Goal: Information Seeking & Learning: Check status

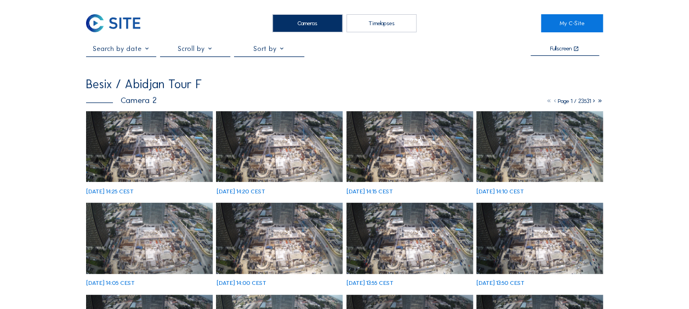
click at [156, 137] on img at bounding box center [149, 146] width 127 height 71
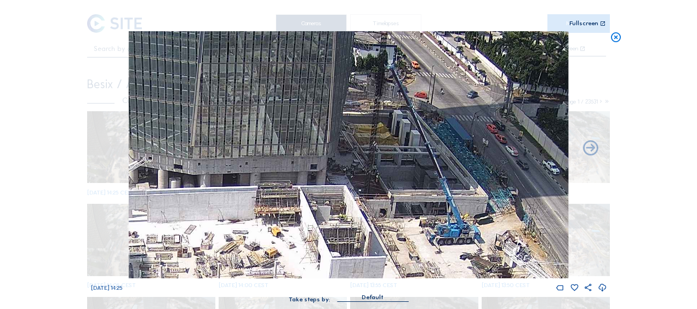
drag, startPoint x: 408, startPoint y: 101, endPoint x: 402, endPoint y: 172, distance: 70.9
click at [403, 172] on img at bounding box center [348, 154] width 439 height 247
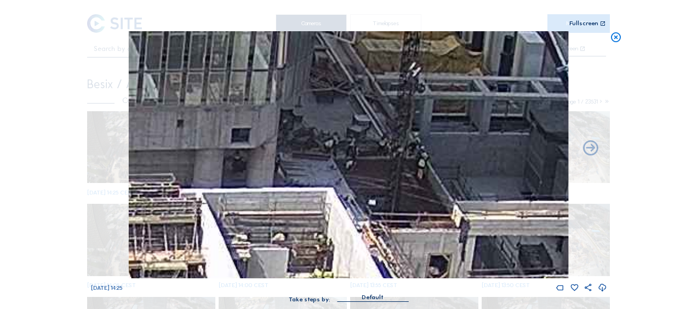
drag, startPoint x: 323, startPoint y: 174, endPoint x: 312, endPoint y: 141, distance: 34.7
click at [313, 141] on img at bounding box center [348, 154] width 439 height 247
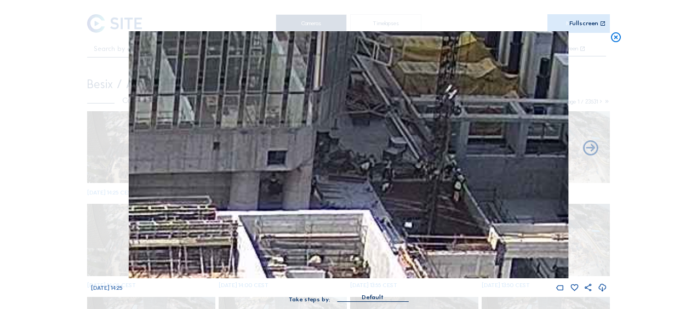
drag, startPoint x: 279, startPoint y: 107, endPoint x: 328, endPoint y: 165, distance: 76.6
click at [328, 165] on img at bounding box center [348, 154] width 439 height 247
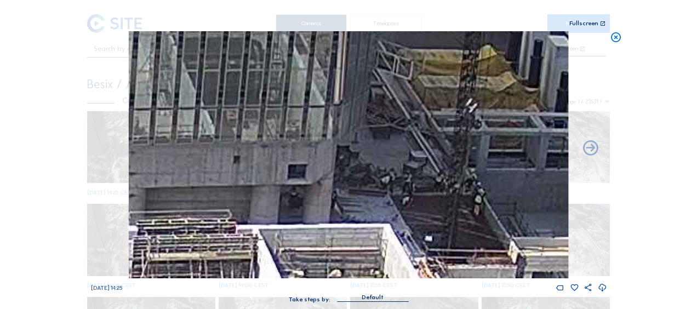
drag, startPoint x: 279, startPoint y: 113, endPoint x: 330, endPoint y: 151, distance: 63.9
click at [331, 151] on img at bounding box center [348, 154] width 439 height 247
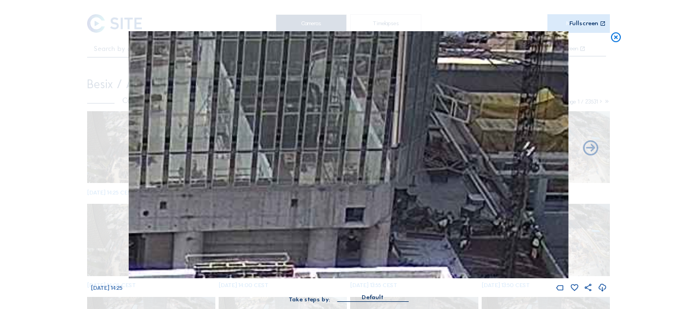
drag, startPoint x: 290, startPoint y: 102, endPoint x: 342, endPoint y: 157, distance: 75.6
click at [342, 157] on img at bounding box center [348, 154] width 439 height 247
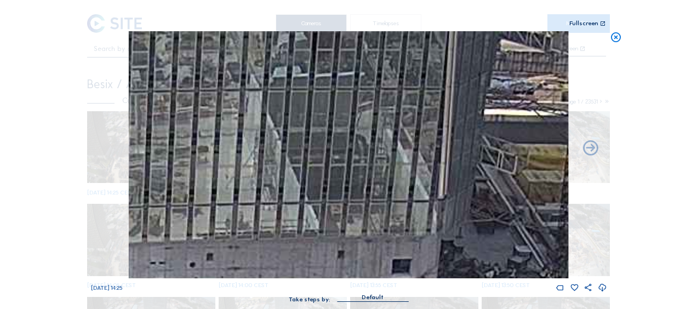
drag, startPoint x: 311, startPoint y: 123, endPoint x: 375, endPoint y: 175, distance: 82.5
click at [383, 182] on img at bounding box center [348, 154] width 439 height 247
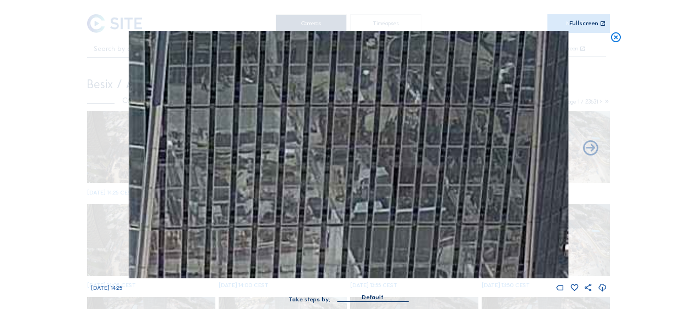
drag, startPoint x: 339, startPoint y: 127, endPoint x: 372, endPoint y: 220, distance: 98.8
click at [371, 222] on img at bounding box center [348, 154] width 439 height 247
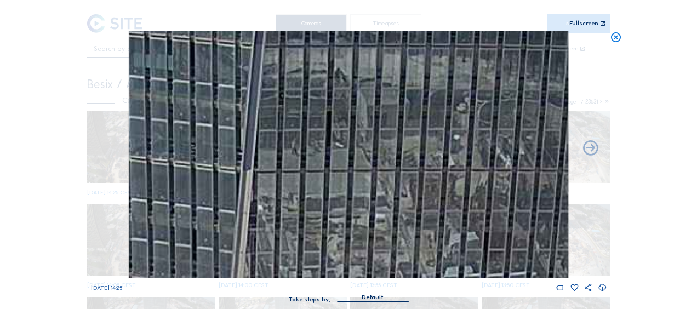
drag, startPoint x: 277, startPoint y: 127, endPoint x: 374, endPoint y: 192, distance: 116.4
click at [374, 192] on img at bounding box center [348, 154] width 439 height 247
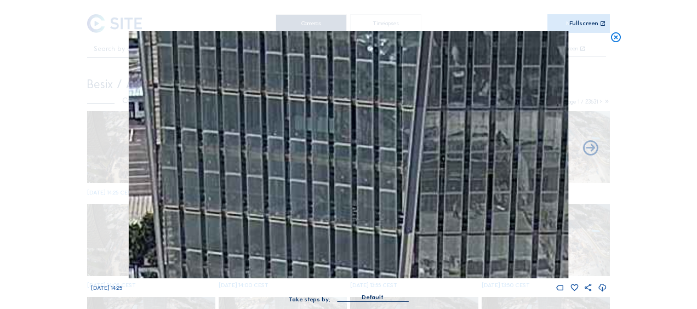
drag, startPoint x: 378, startPoint y: 149, endPoint x: 401, endPoint y: 156, distance: 24.6
click at [401, 156] on img at bounding box center [348, 154] width 439 height 247
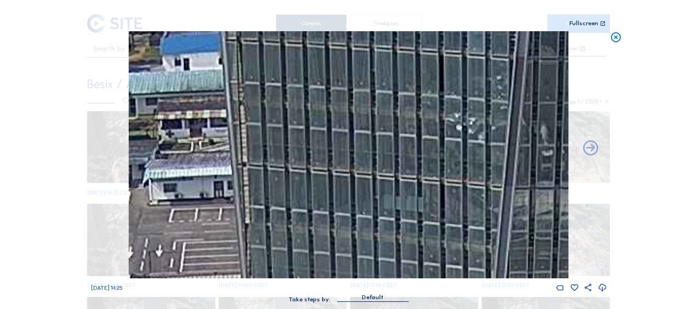
drag, startPoint x: 212, startPoint y: 105, endPoint x: 263, endPoint y: 157, distance: 73.2
click at [283, 171] on img at bounding box center [348, 154] width 439 height 247
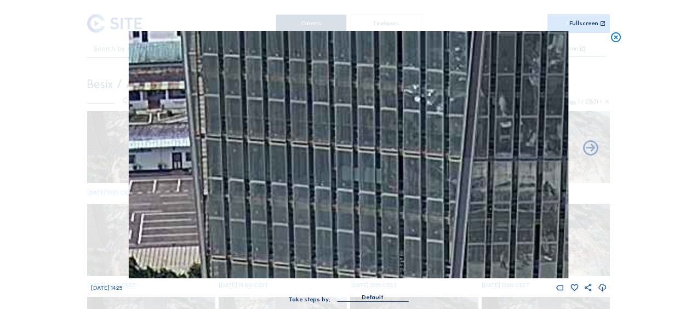
drag, startPoint x: 320, startPoint y: 185, endPoint x: 259, endPoint y: 147, distance: 71.9
click at [257, 145] on img at bounding box center [348, 154] width 439 height 247
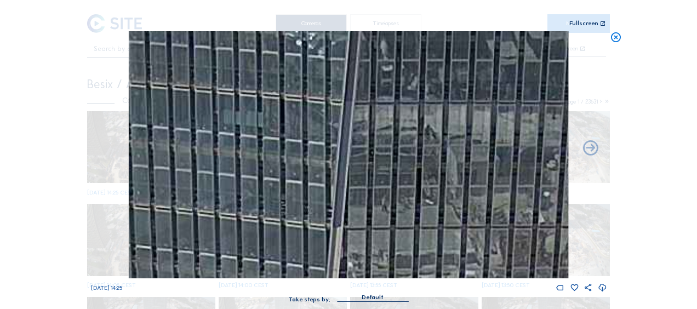
drag, startPoint x: 410, startPoint y: 218, endPoint x: 318, endPoint y: 184, distance: 98.3
click at [307, 172] on img at bounding box center [348, 154] width 439 height 247
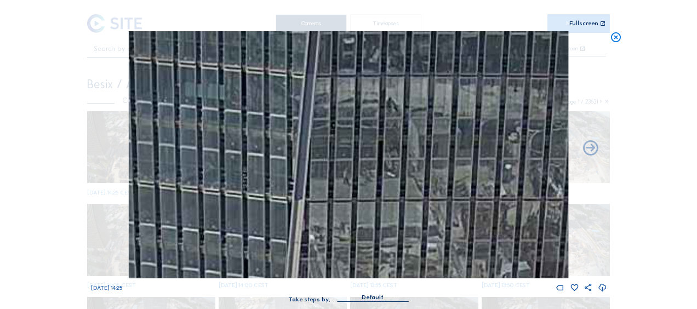
drag, startPoint x: 448, startPoint y: 237, endPoint x: 368, endPoint y: 178, distance: 100.0
click at [368, 178] on img at bounding box center [348, 154] width 439 height 247
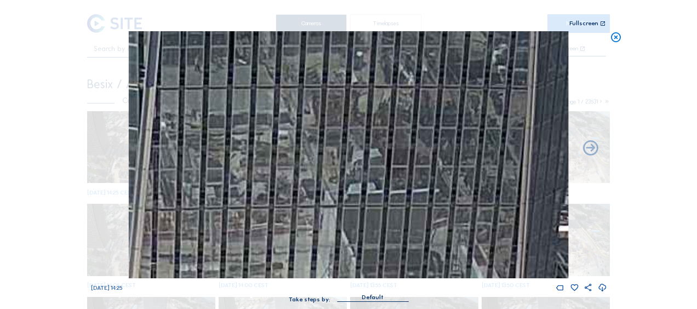
drag, startPoint x: 388, startPoint y: 227, endPoint x: 342, endPoint y: 231, distance: 46.2
click at [287, 147] on img at bounding box center [348, 154] width 439 height 247
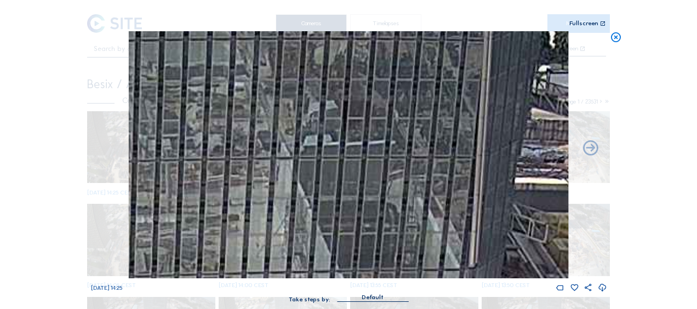
drag, startPoint x: 300, startPoint y: 184, endPoint x: 317, endPoint y: 218, distance: 37.5
click at [288, 167] on img at bounding box center [348, 154] width 439 height 247
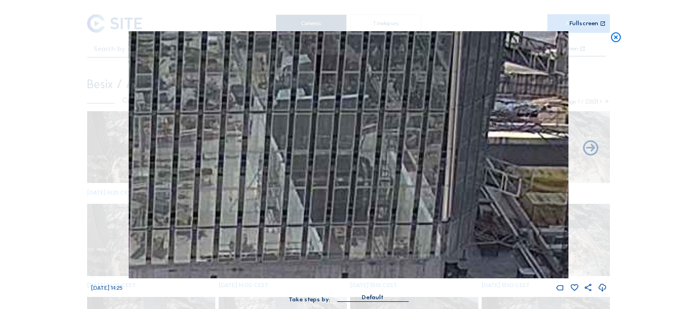
drag, startPoint x: 360, startPoint y: 244, endPoint x: 305, endPoint y: 186, distance: 80.2
click at [294, 167] on img at bounding box center [348, 154] width 439 height 247
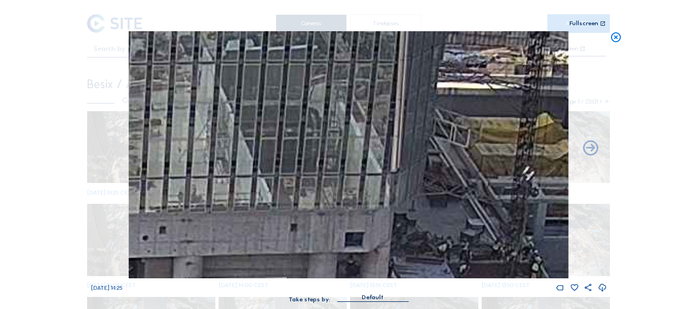
drag, startPoint x: 348, startPoint y: 203, endPoint x: 311, endPoint y: 175, distance: 46.1
click at [311, 175] on img at bounding box center [348, 154] width 439 height 247
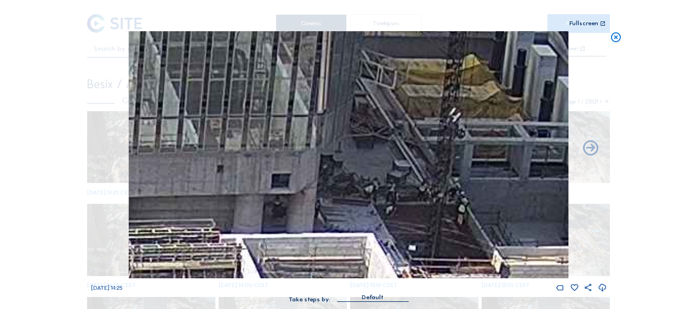
drag, startPoint x: 380, startPoint y: 226, endPoint x: 332, endPoint y: 182, distance: 65.2
click at [332, 182] on img at bounding box center [348, 154] width 439 height 247
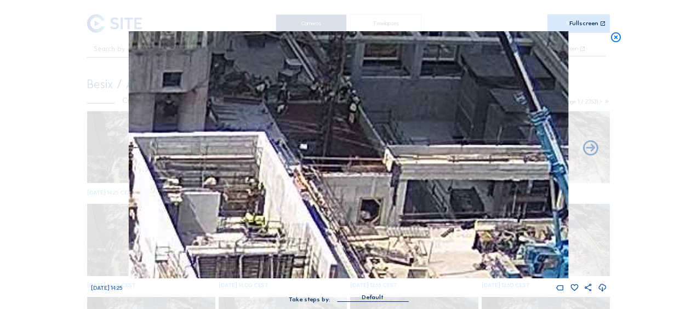
drag, startPoint x: 424, startPoint y: 247, endPoint x: 374, endPoint y: 198, distance: 70.5
click at [374, 198] on img at bounding box center [348, 154] width 439 height 247
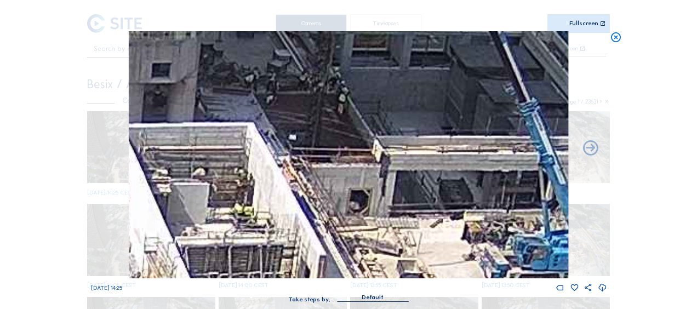
drag, startPoint x: 416, startPoint y: 238, endPoint x: 351, endPoint y: 191, distance: 80.9
click at [347, 179] on img at bounding box center [348, 154] width 439 height 247
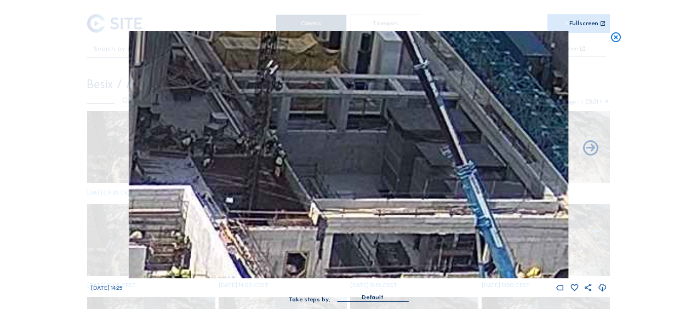
drag, startPoint x: 422, startPoint y: 153, endPoint x: 419, endPoint y: 276, distance: 122.8
click at [419, 276] on img at bounding box center [348, 154] width 439 height 247
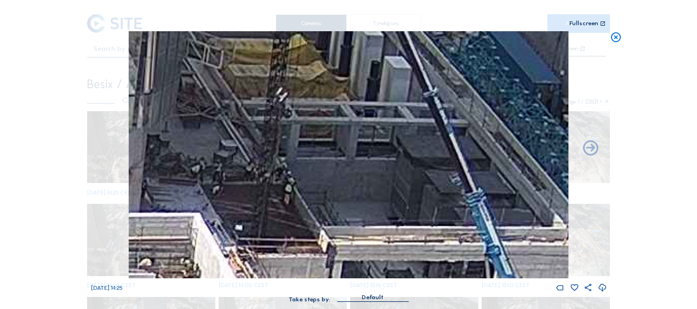
drag, startPoint x: 347, startPoint y: 176, endPoint x: 392, endPoint y: 232, distance: 71.7
click at [397, 247] on img at bounding box center [348, 154] width 439 height 247
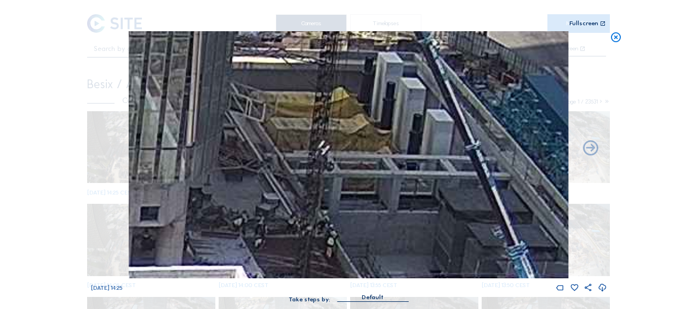
drag, startPoint x: 335, startPoint y: 127, endPoint x: 349, endPoint y: 216, distance: 89.8
click at [349, 216] on img at bounding box center [348, 154] width 439 height 247
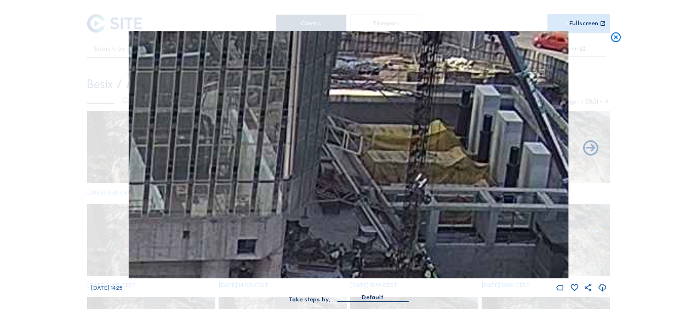
drag, startPoint x: 248, startPoint y: 205, endPoint x: 332, endPoint y: 149, distance: 100.3
click at [332, 149] on img at bounding box center [348, 154] width 439 height 247
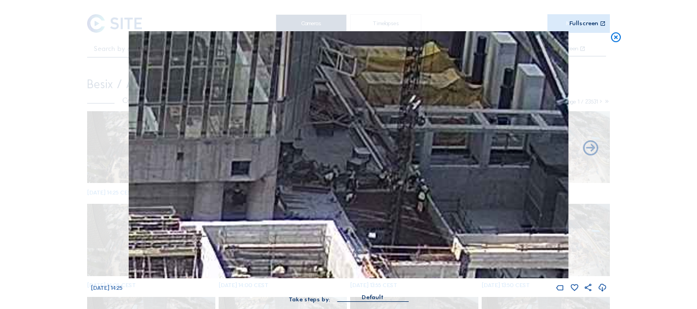
drag, startPoint x: 336, startPoint y: 167, endPoint x: 329, endPoint y: 135, distance: 33.1
click at [329, 135] on img at bounding box center [348, 154] width 439 height 247
click at [613, 43] on icon at bounding box center [616, 37] width 12 height 13
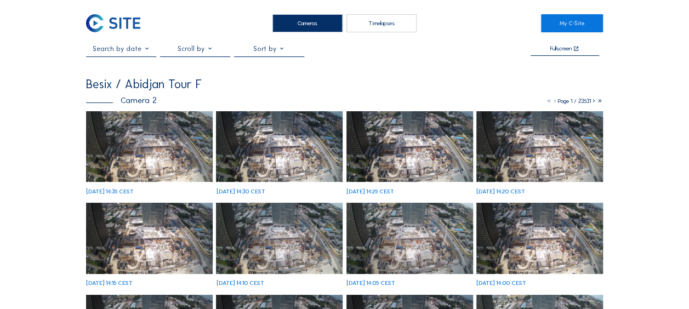
click at [122, 155] on div "[DATE] 14:35 CEST" at bounding box center [149, 152] width 127 height 83
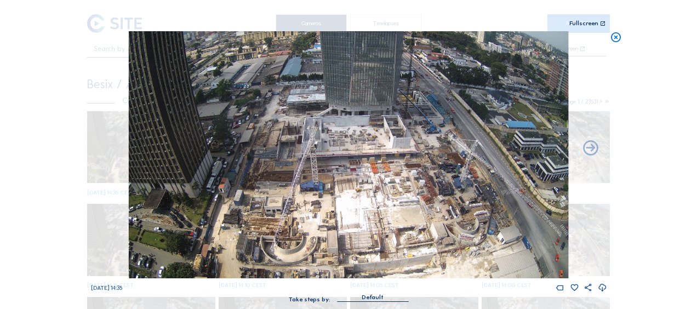
drag, startPoint x: 614, startPoint y: 42, endPoint x: 602, endPoint y: 45, distance: 13.0
click at [612, 41] on icon at bounding box center [616, 37] width 12 height 13
